Goal: Task Accomplishment & Management: Manage account settings

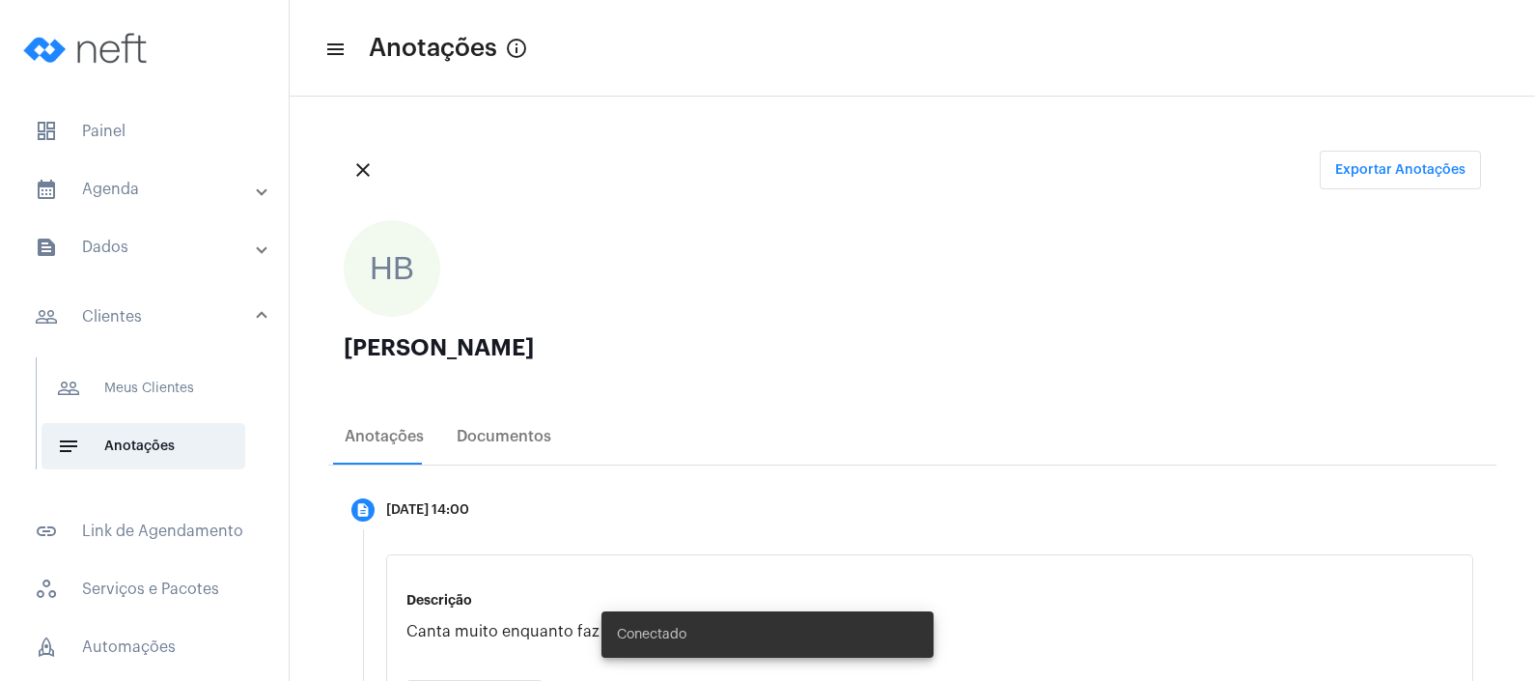
scroll to position [240, 0]
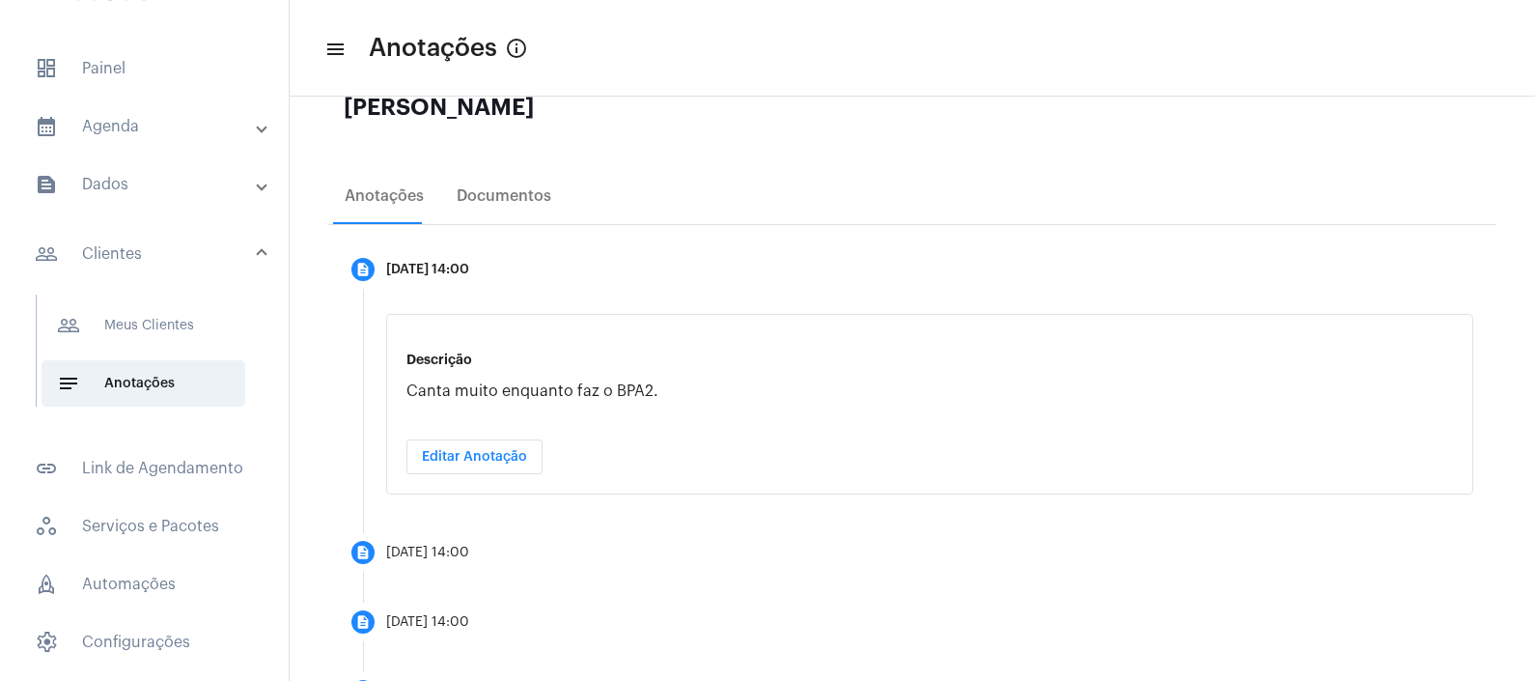
click at [221, 173] on mat-panel-title "text_snippet_outlined Dados" at bounding box center [146, 184] width 223 height 23
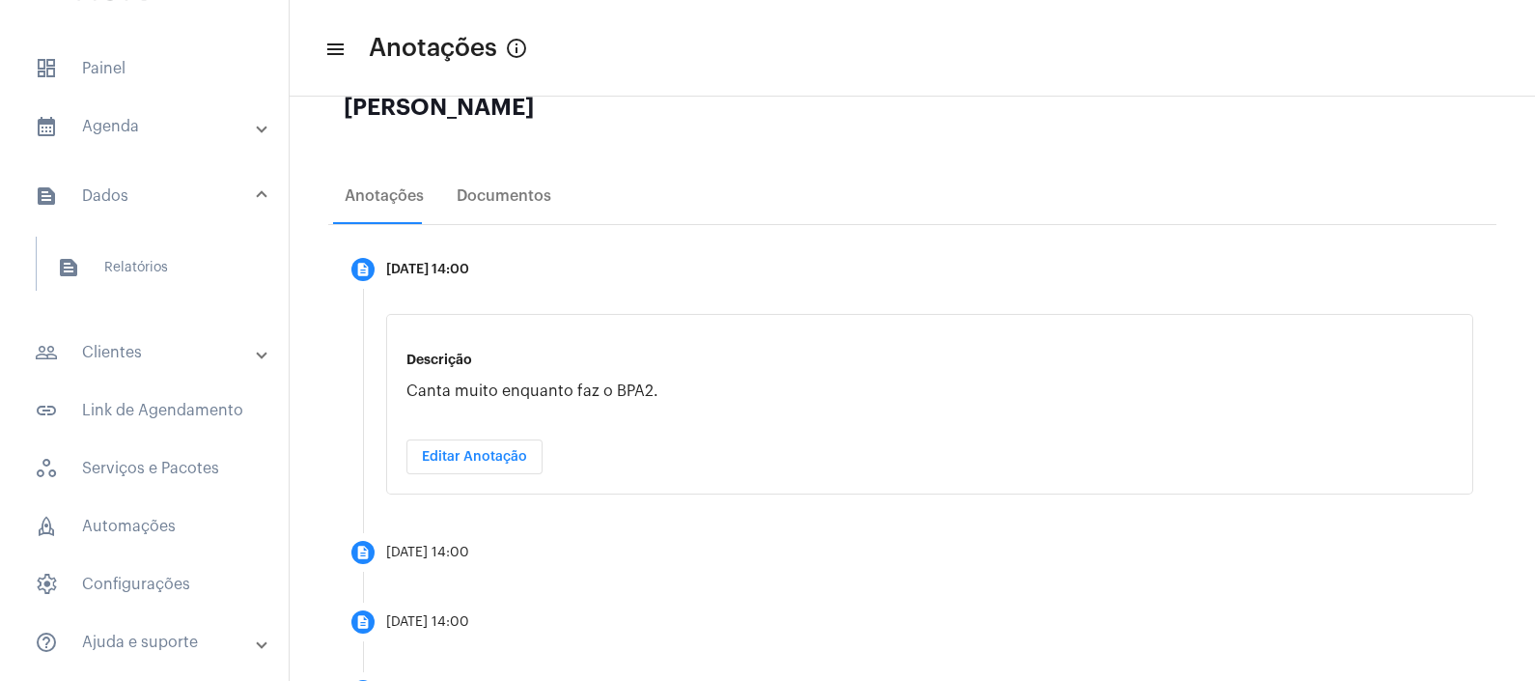
click at [127, 323] on mat-accordion "calendar_month_outlined Agenda calendar_month_outlined Calendário schedule Disp…" at bounding box center [144, 384] width 289 height 562
click at [126, 329] on mat-expansion-panel-header "people_outline Clientes" at bounding box center [150, 352] width 277 height 46
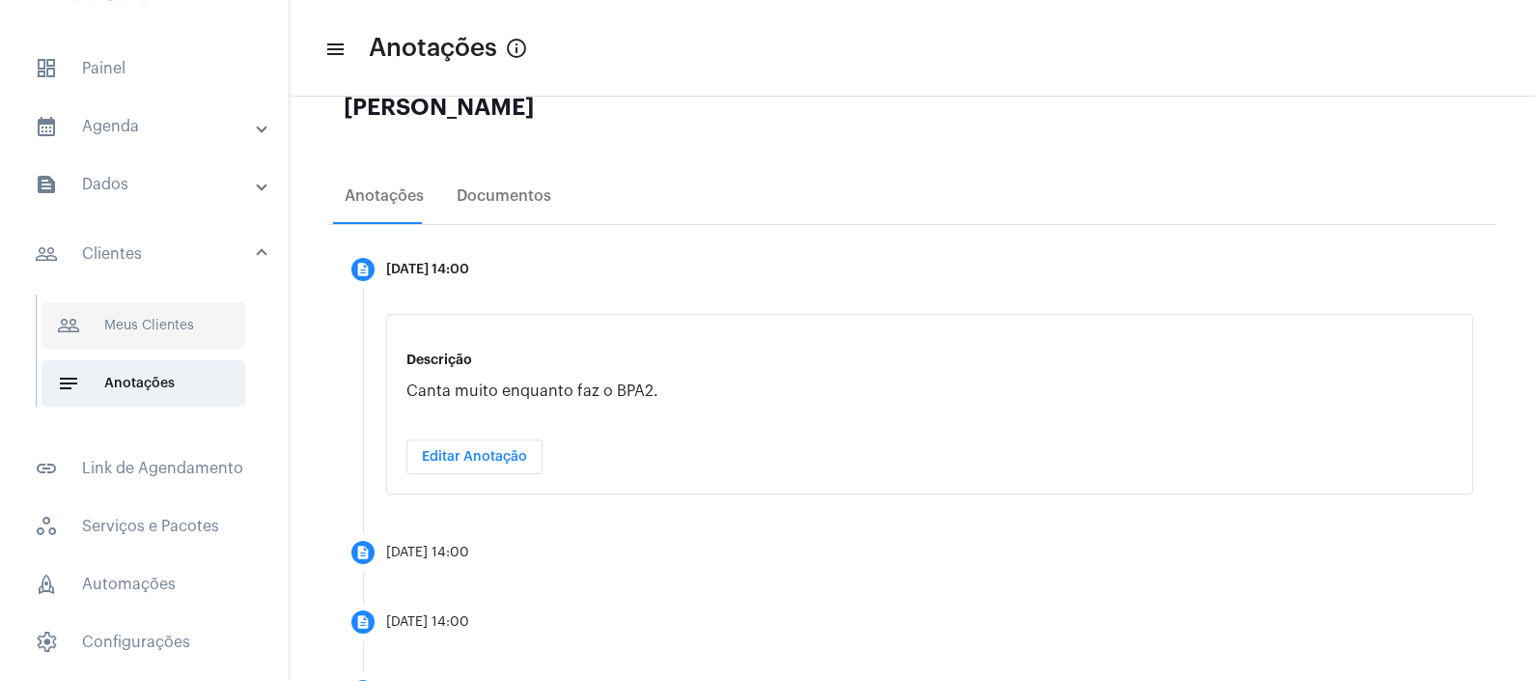
click at [158, 302] on span "people_outline Meus Clientes" at bounding box center [144, 325] width 204 height 46
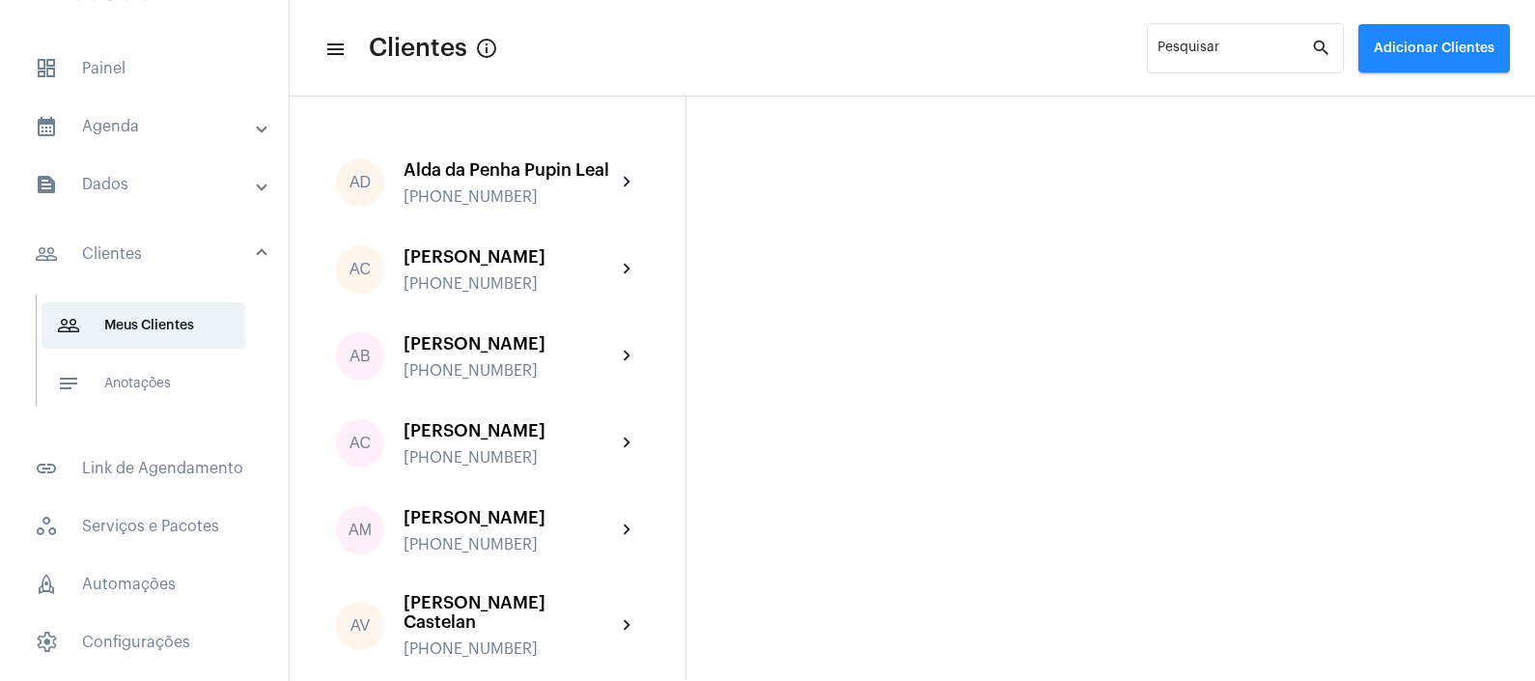
click at [177, 115] on mat-panel-title "calendar_month_outlined Agenda" at bounding box center [146, 126] width 223 height 23
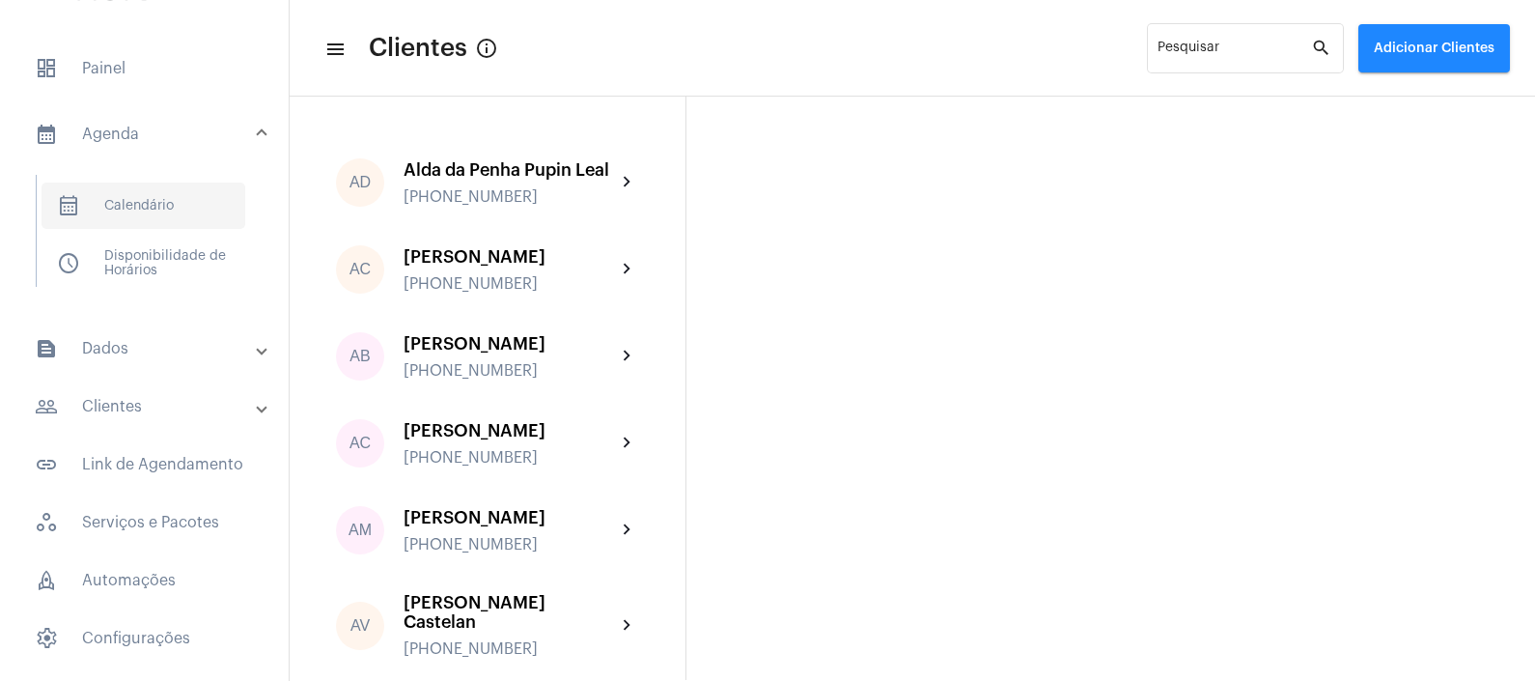
click at [186, 182] on span "calendar_month_outlined Calendário" at bounding box center [144, 205] width 204 height 46
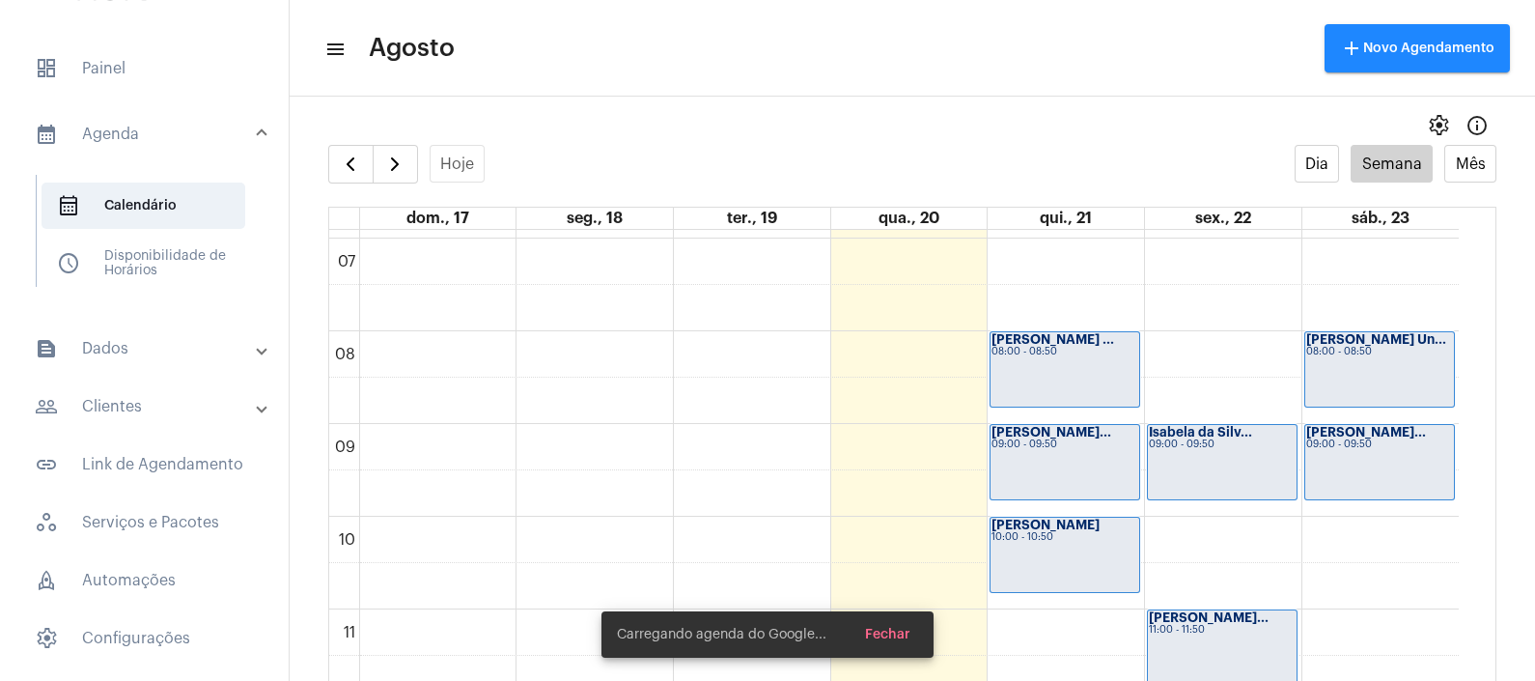
scroll to position [677, 0]
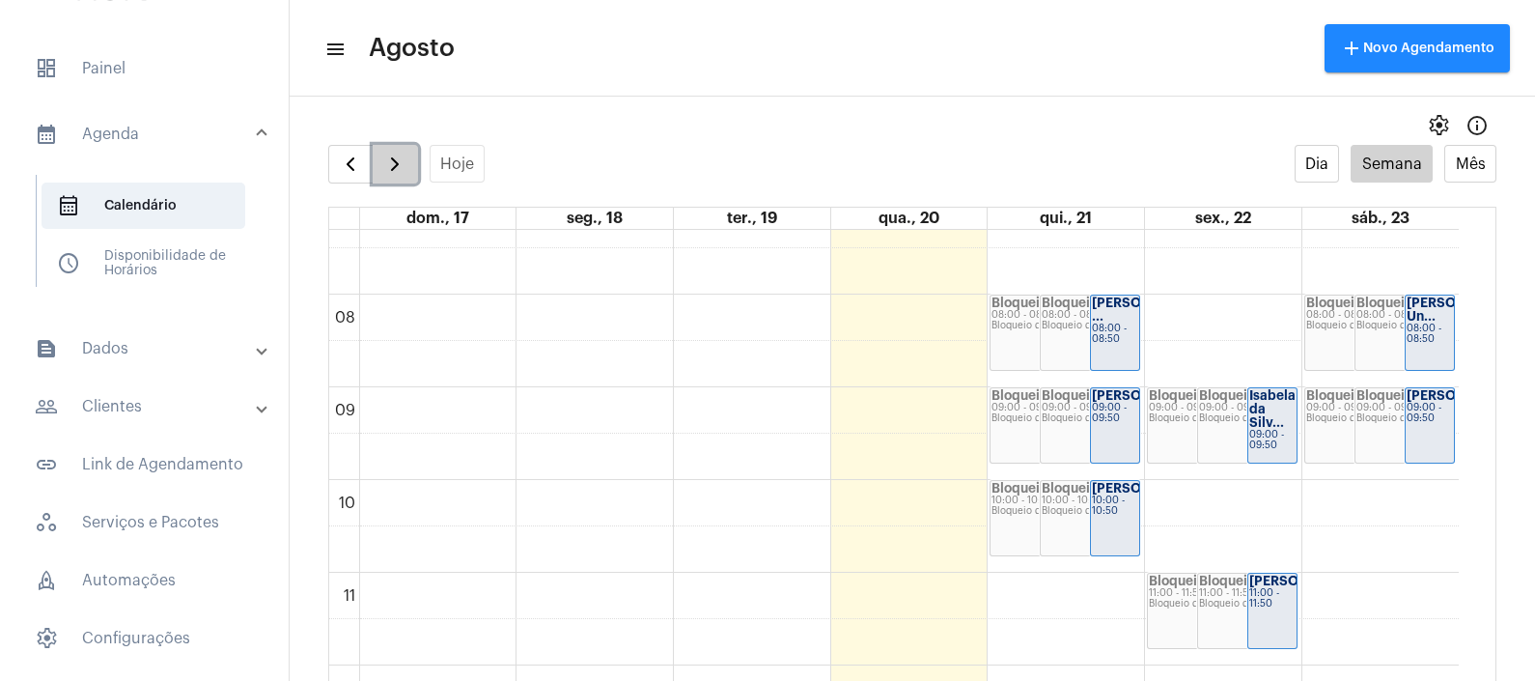
click at [400, 176] on button "button" at bounding box center [395, 164] width 45 height 39
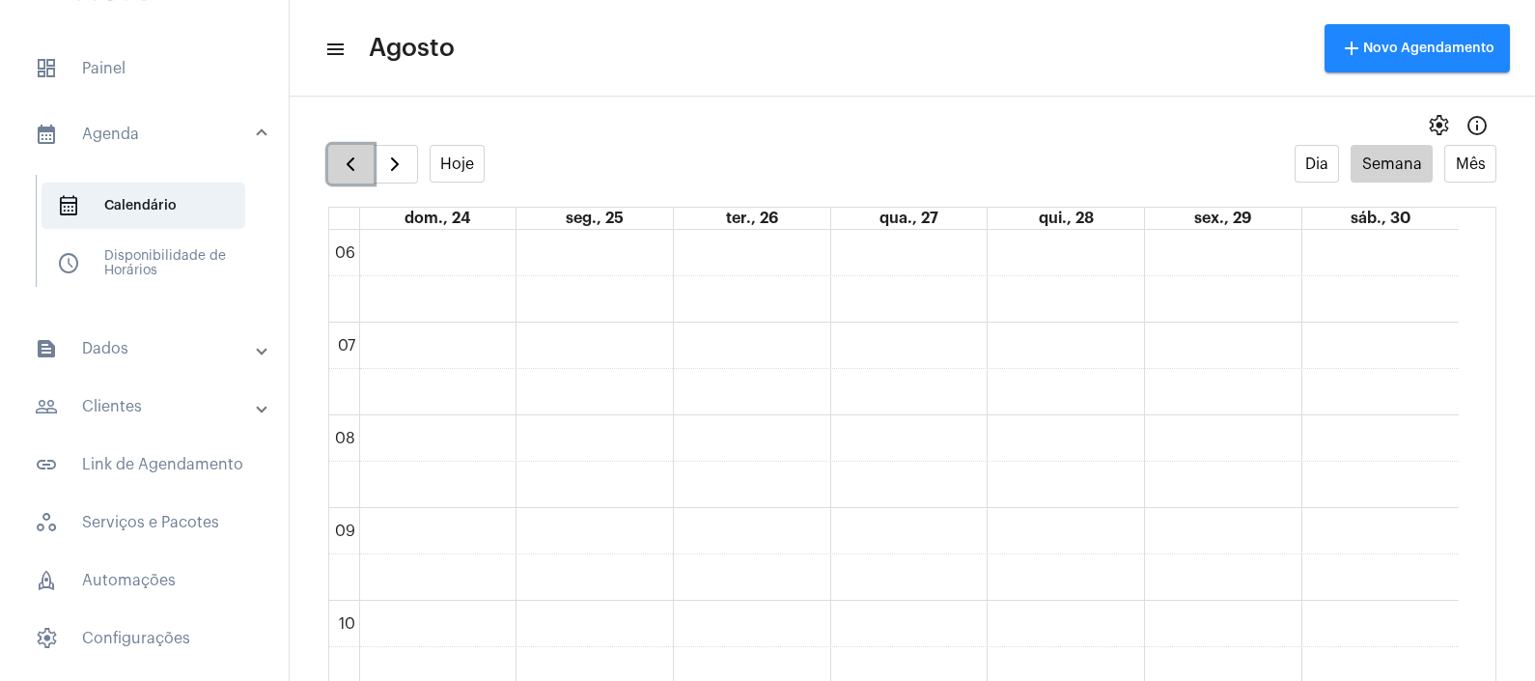
click at [339, 164] on span "button" at bounding box center [350, 164] width 23 height 23
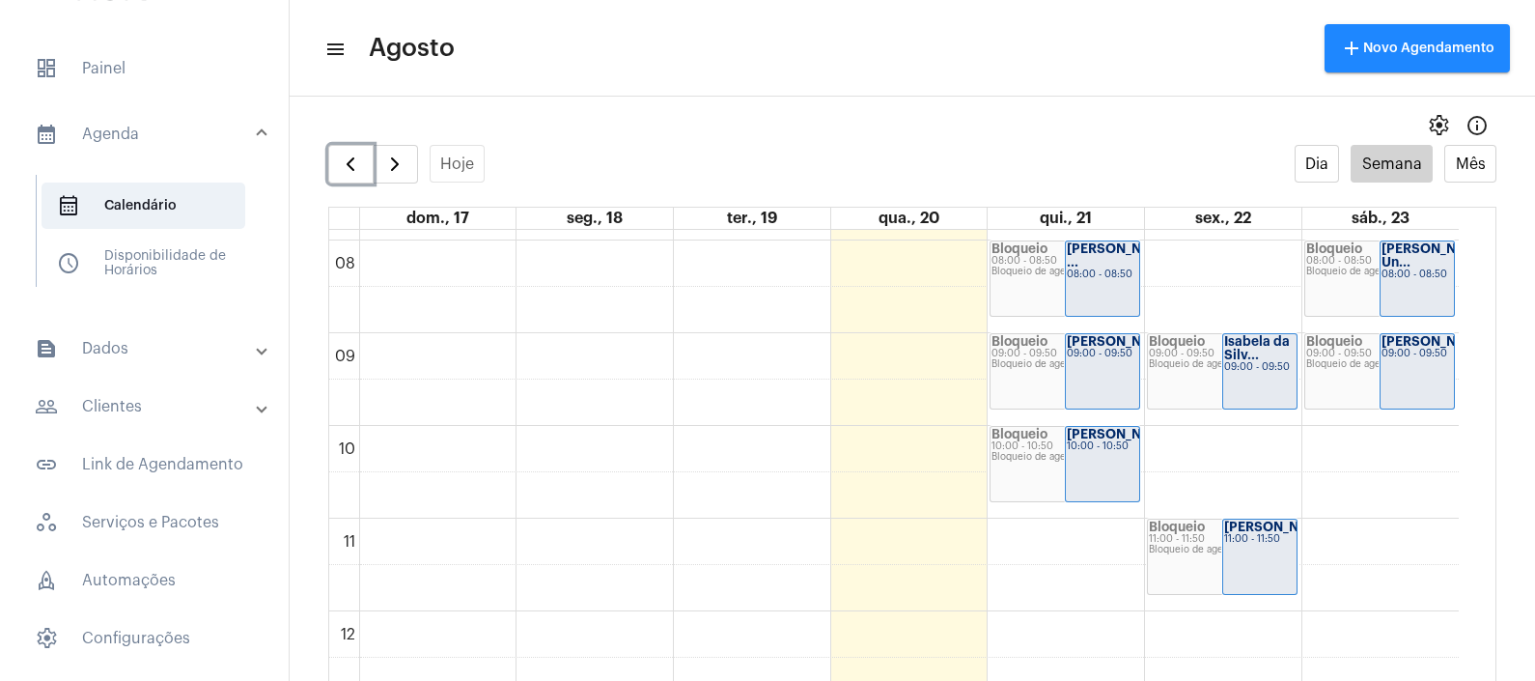
scroll to position [918, 0]
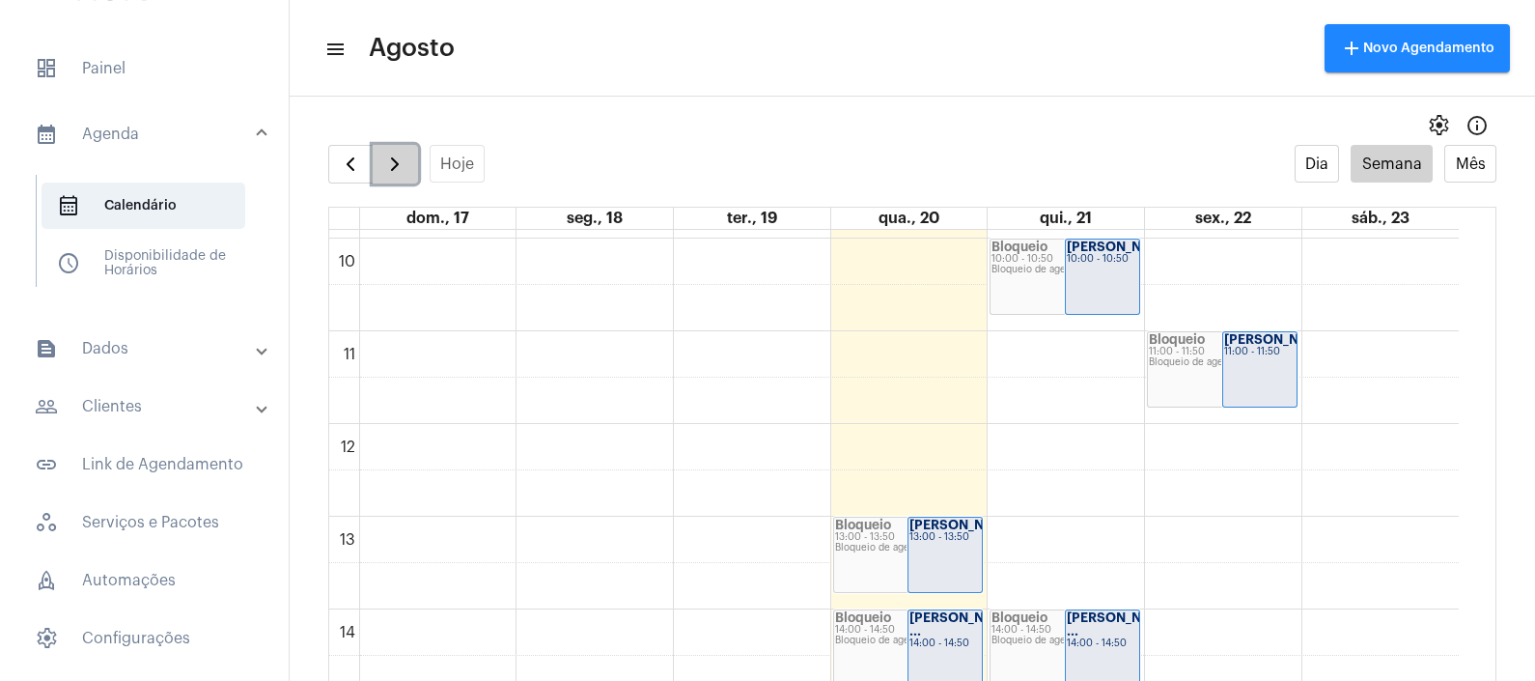
click at [402, 145] on button "button" at bounding box center [395, 164] width 45 height 39
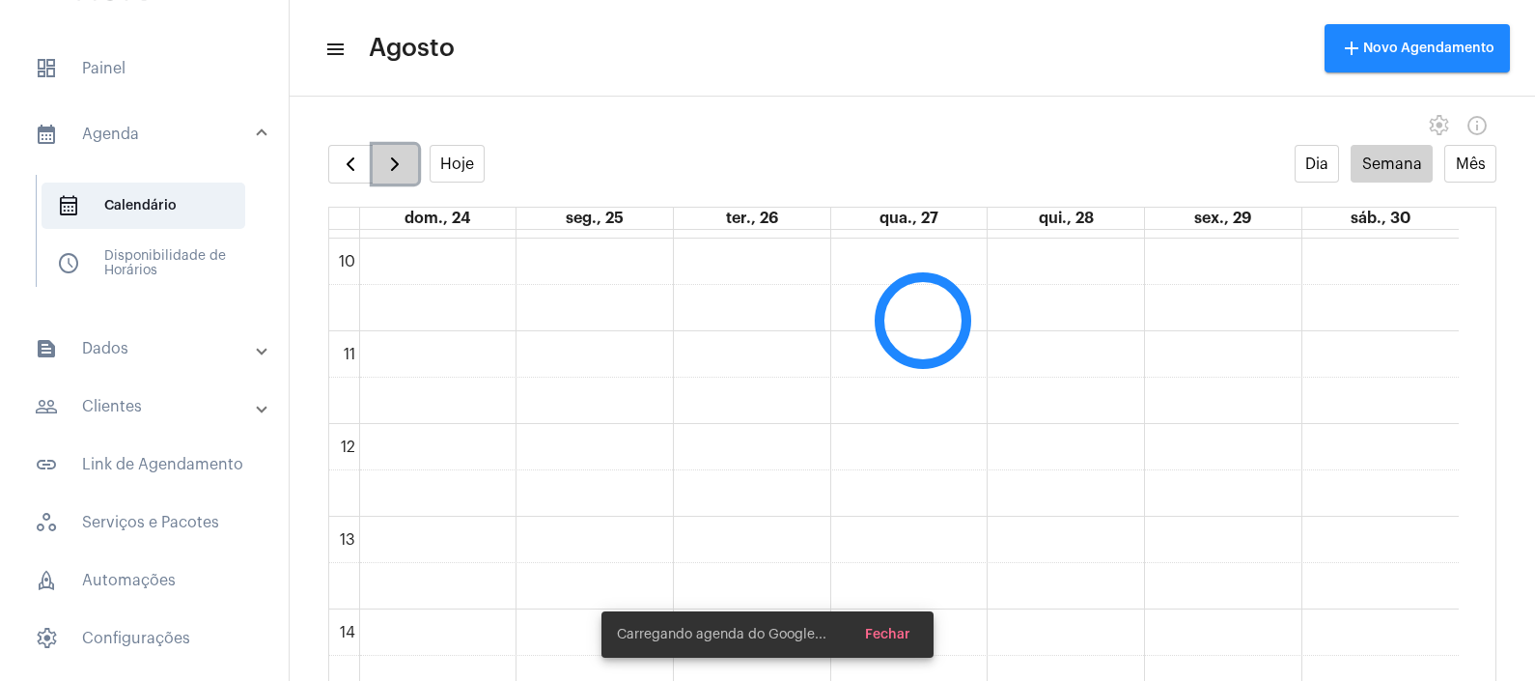
scroll to position [556, 0]
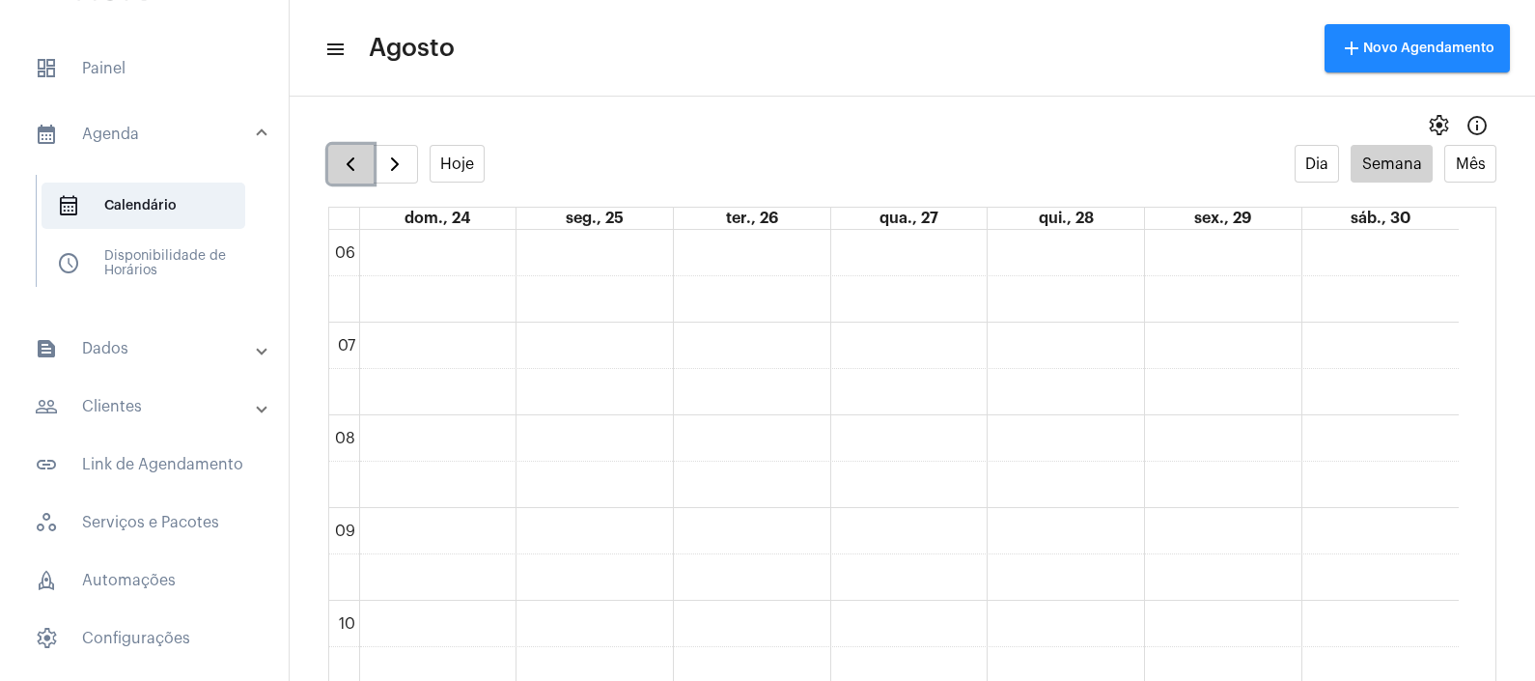
click at [361, 164] on span "button" at bounding box center [350, 164] width 23 height 23
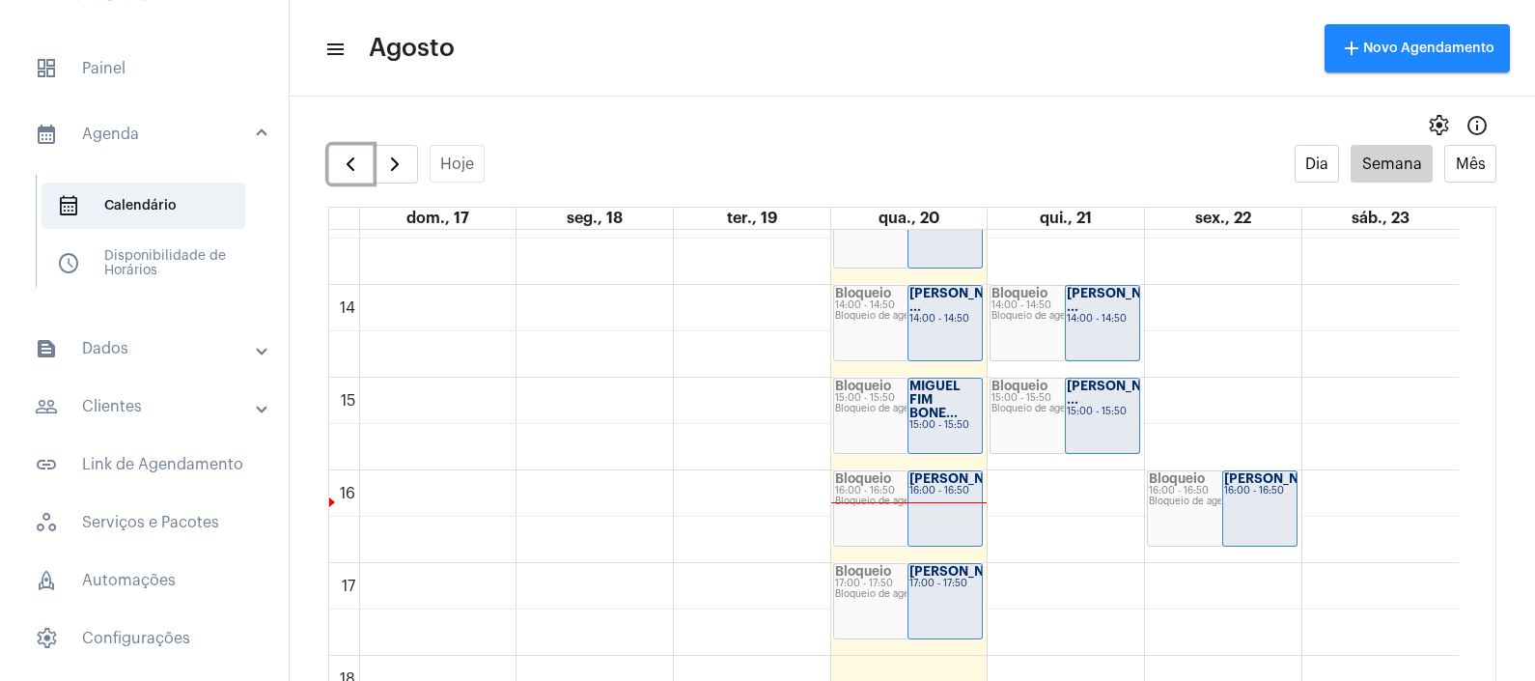
scroll to position [1280, 0]
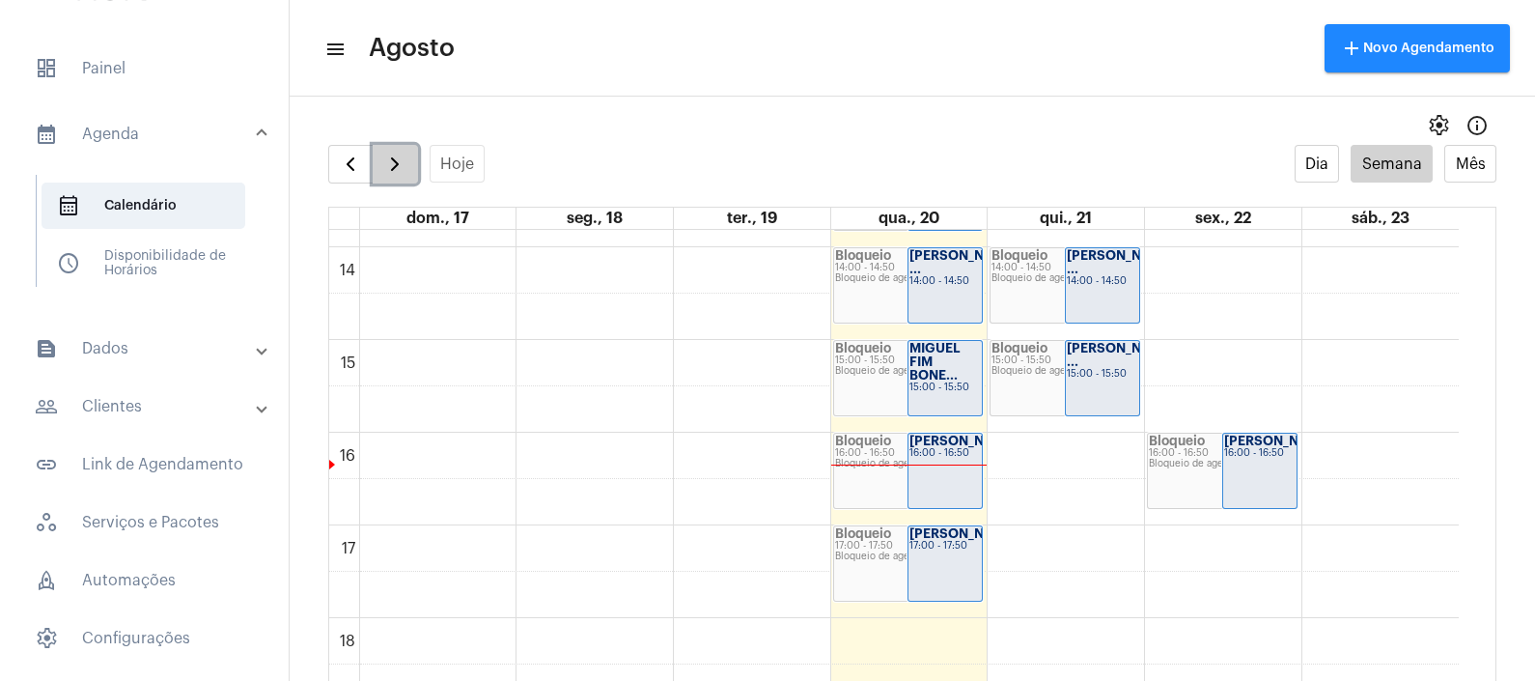
click at [391, 179] on button "button" at bounding box center [395, 164] width 45 height 39
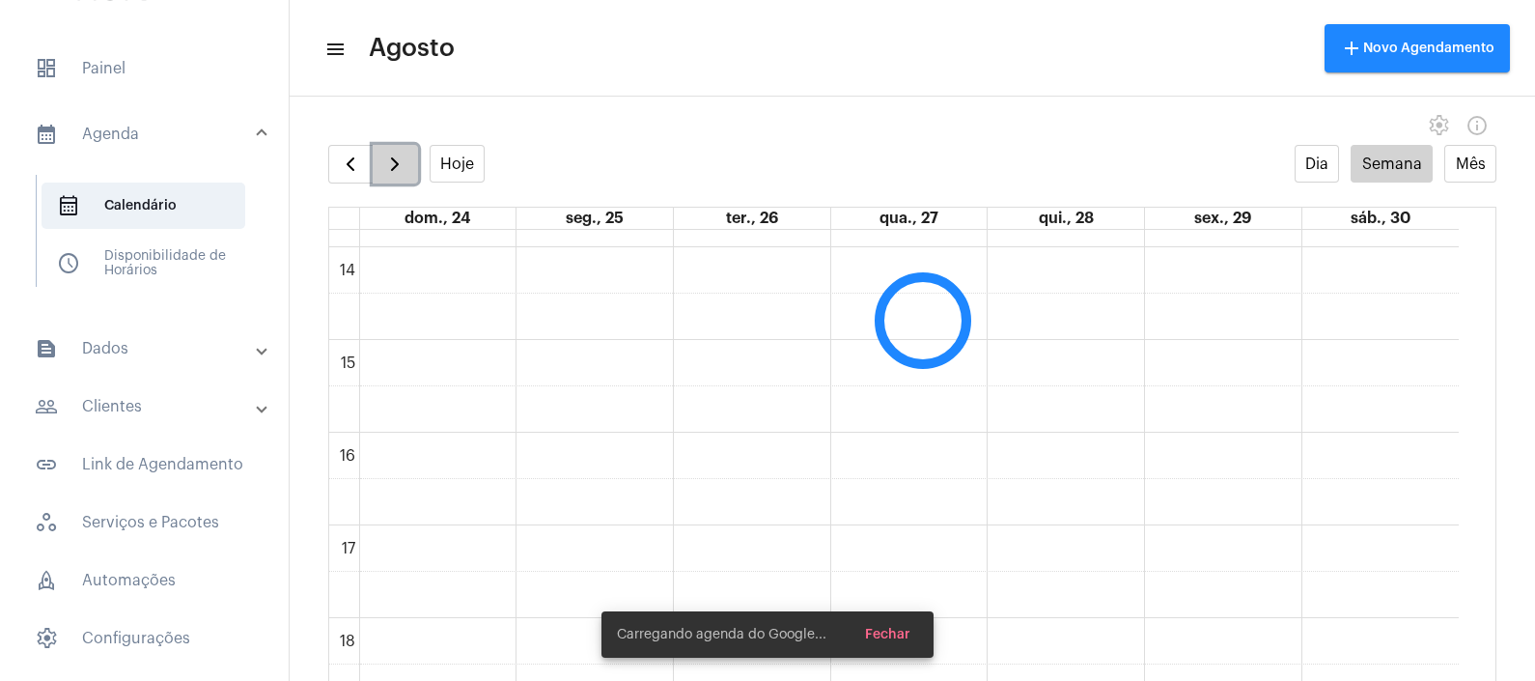
scroll to position [556, 0]
click at [391, 179] on button "button" at bounding box center [395, 164] width 45 height 39
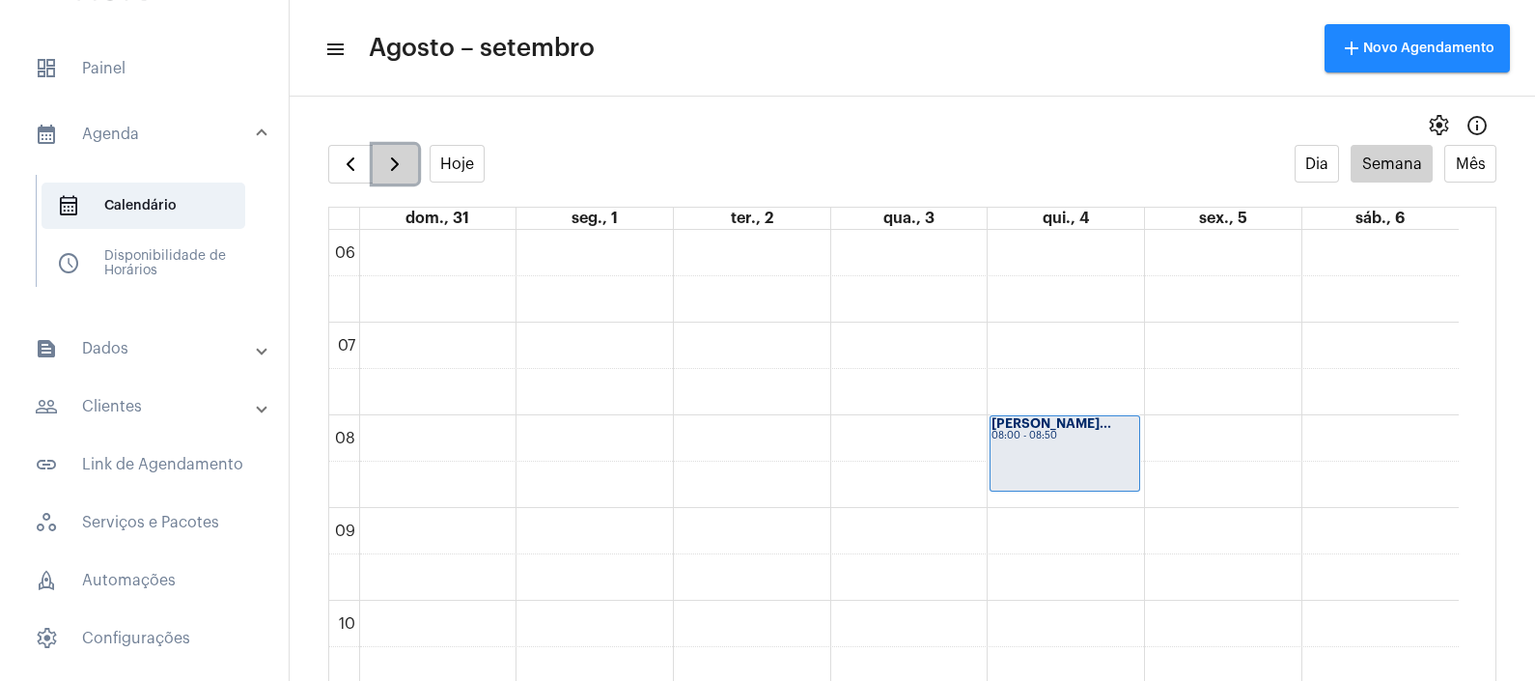
click at [391, 179] on button "button" at bounding box center [395, 164] width 45 height 39
